Goal: Transaction & Acquisition: Book appointment/travel/reservation

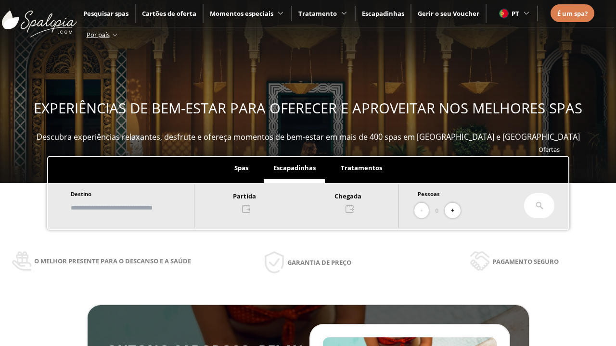
click at [136, 208] on input "text" at bounding box center [128, 208] width 120 height 17
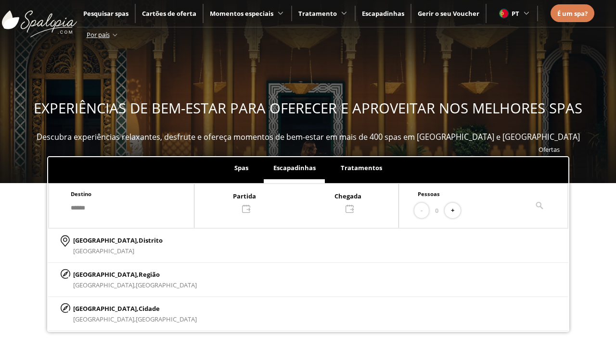
type input "******"
click at [96, 308] on p "[GEOGRAPHIC_DATA], Cidade" at bounding box center [135, 309] width 124 height 11
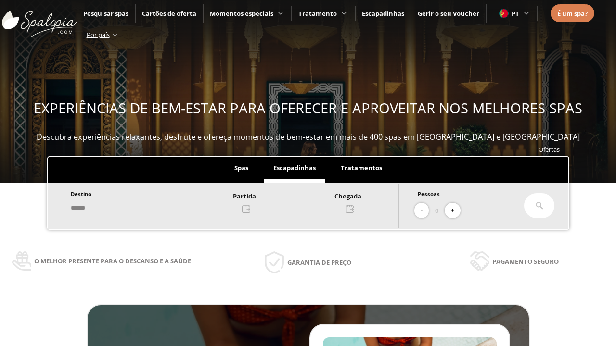
click at [306, 202] on div at bounding box center [296, 202] width 204 height 23
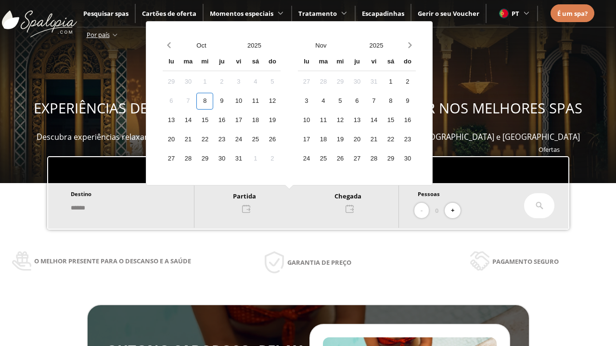
click at [247, 101] on div "10" at bounding box center [238, 101] width 17 height 17
click at [264, 101] on div "11" at bounding box center [255, 101] width 17 height 17
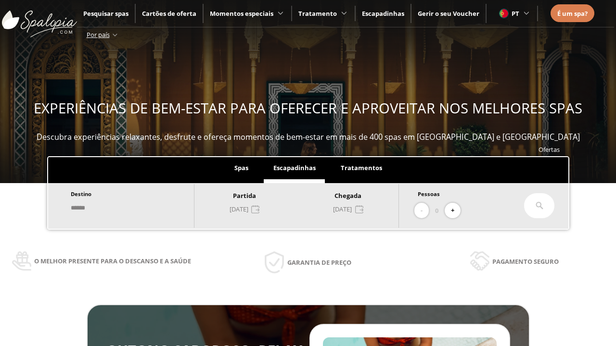
click at [456, 211] on button "+" at bounding box center [453, 211] width 16 height 16
click at [539, 206] on icon at bounding box center [540, 206] width 8 height 8
